Goal: Task Accomplishment & Management: Use online tool/utility

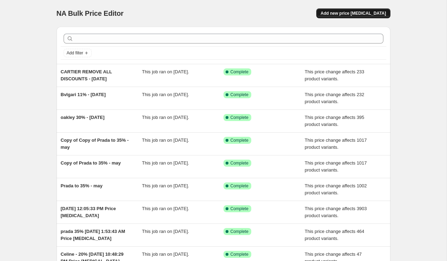
click at [368, 12] on span "Add new price change job" at bounding box center [352, 14] width 65 height 6
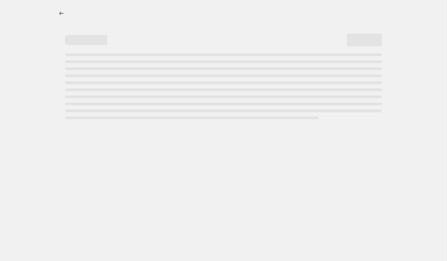
select select "percentage"
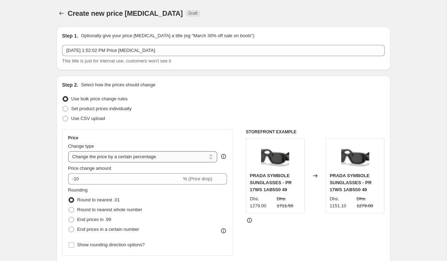
click at [197, 152] on select "Change the price to a certain amount Change the price by a certain amount Chang…" at bounding box center [142, 156] width 149 height 11
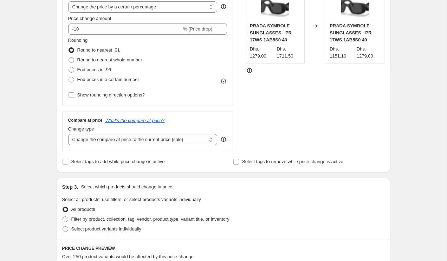
scroll to position [153, 0]
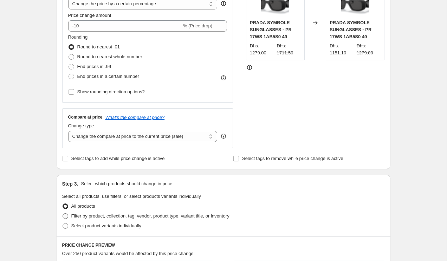
click at [206, 217] on span "Filter by product, collection, tag, vendor, product type, variant title, or inv…" at bounding box center [150, 216] width 158 height 5
click at [63, 214] on input "Filter by product, collection, tag, vendor, product type, variant title, or inv…" at bounding box center [63, 214] width 0 height 0
radio input "true"
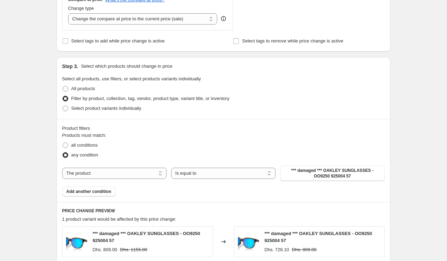
scroll to position [271, 0]
click at [130, 173] on select "The product The product's collection The product's tag The product's vendor The…" at bounding box center [114, 172] width 104 height 11
click at [62, 167] on select "The product The product's collection The product's tag The product's vendor The…" at bounding box center [114, 172] width 104 height 11
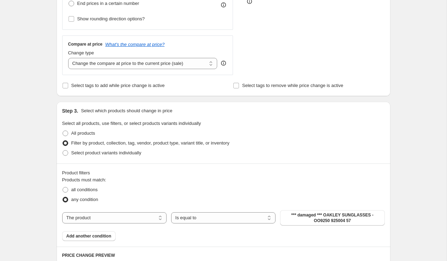
scroll to position [225, 0]
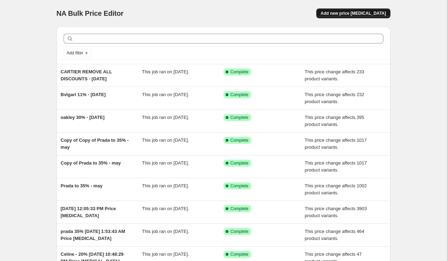
click at [339, 10] on button "Add new price change job" at bounding box center [353, 13] width 74 height 10
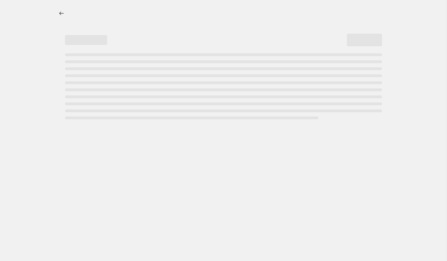
select select "percentage"
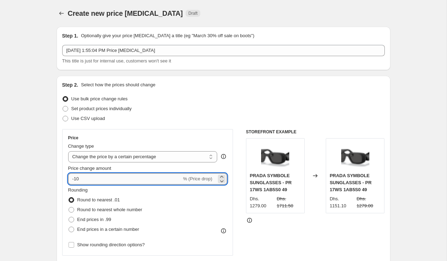
click at [89, 180] on input "-10" at bounding box center [124, 178] width 113 height 11
click at [105, 185] on div "Price Change type Change the price to a certain amount Change the price by a ce…" at bounding box center [147, 192] width 159 height 115
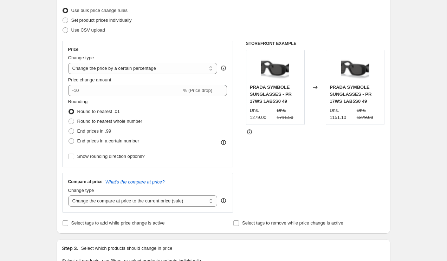
scroll to position [91, 0]
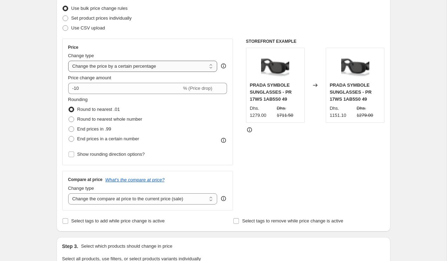
click at [109, 69] on select "Change the price to a certain amount Change the price by a certain amount Chang…" at bounding box center [142, 66] width 149 height 11
click at [68, 61] on select "Change the price to a certain amount Change the price by a certain amount Chang…" at bounding box center [142, 66] width 149 height 11
click at [126, 201] on select "Change the compare at price to the current price (sale) Change the compare at p…" at bounding box center [142, 198] width 149 height 11
select select "no_change"
click at [68, 193] on select "Change the compare at price to the current price (sale) Change the compare at p…" at bounding box center [142, 198] width 149 height 11
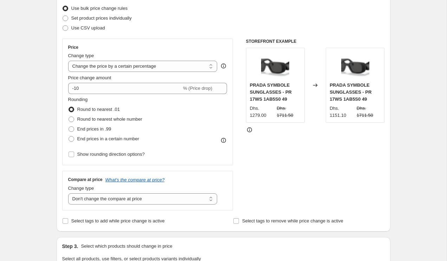
scroll to position [113, 0]
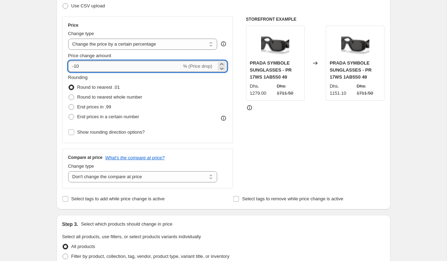
click at [80, 65] on input "-10" at bounding box center [124, 66] width 113 height 11
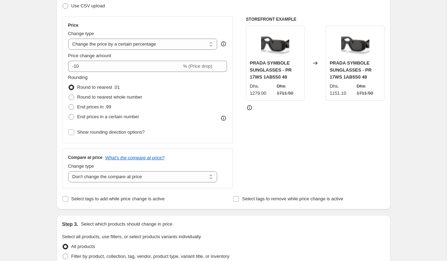
click at [43, 104] on div "Create new price change job. This page is ready Create new price change job Dra…" at bounding box center [223, 240] width 446 height 707
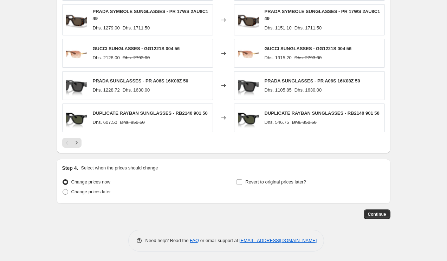
scroll to position [447, 0]
